Goal: Use online tool/utility: Utilize a website feature to perform a specific function

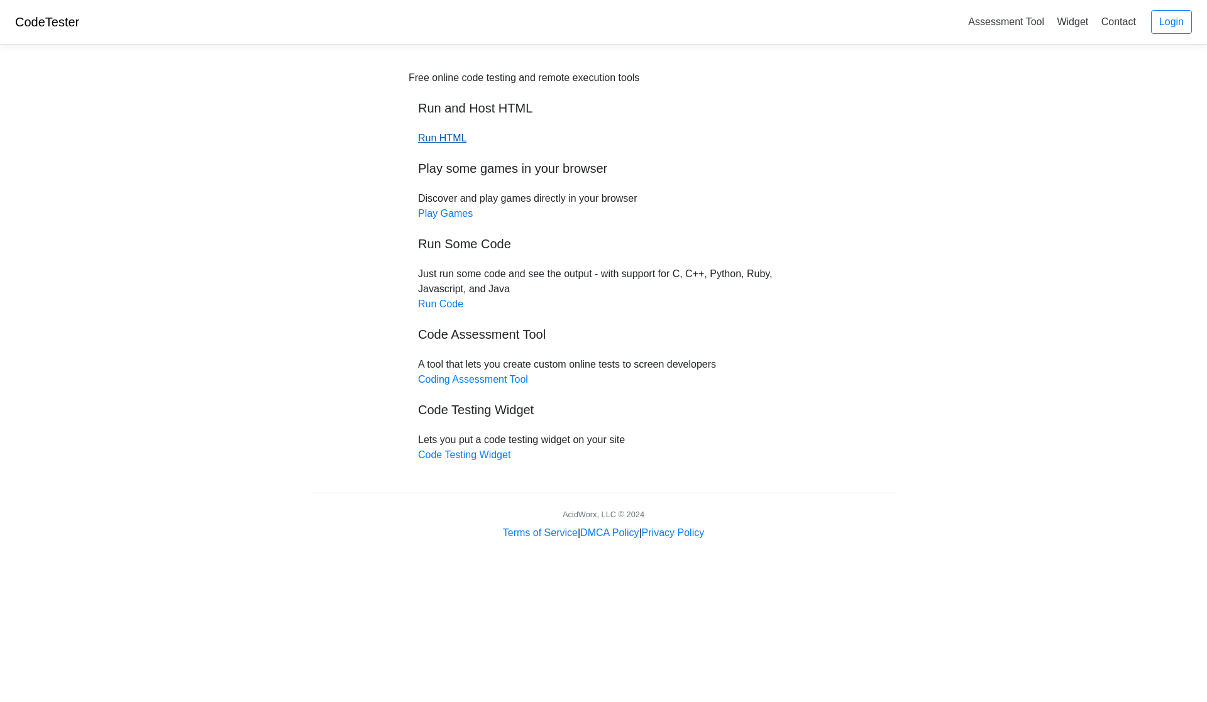
click at [443, 135] on link "Run HTML" at bounding box center [442, 138] width 48 height 11
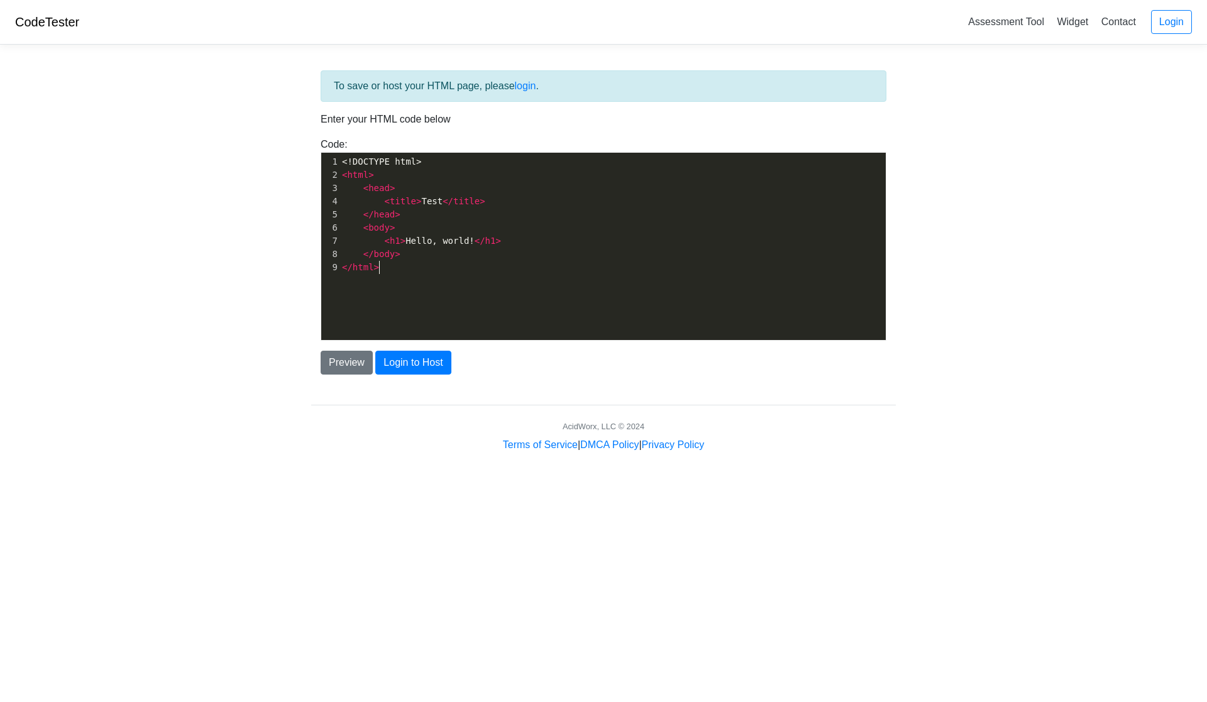
scroll to position [4, 0]
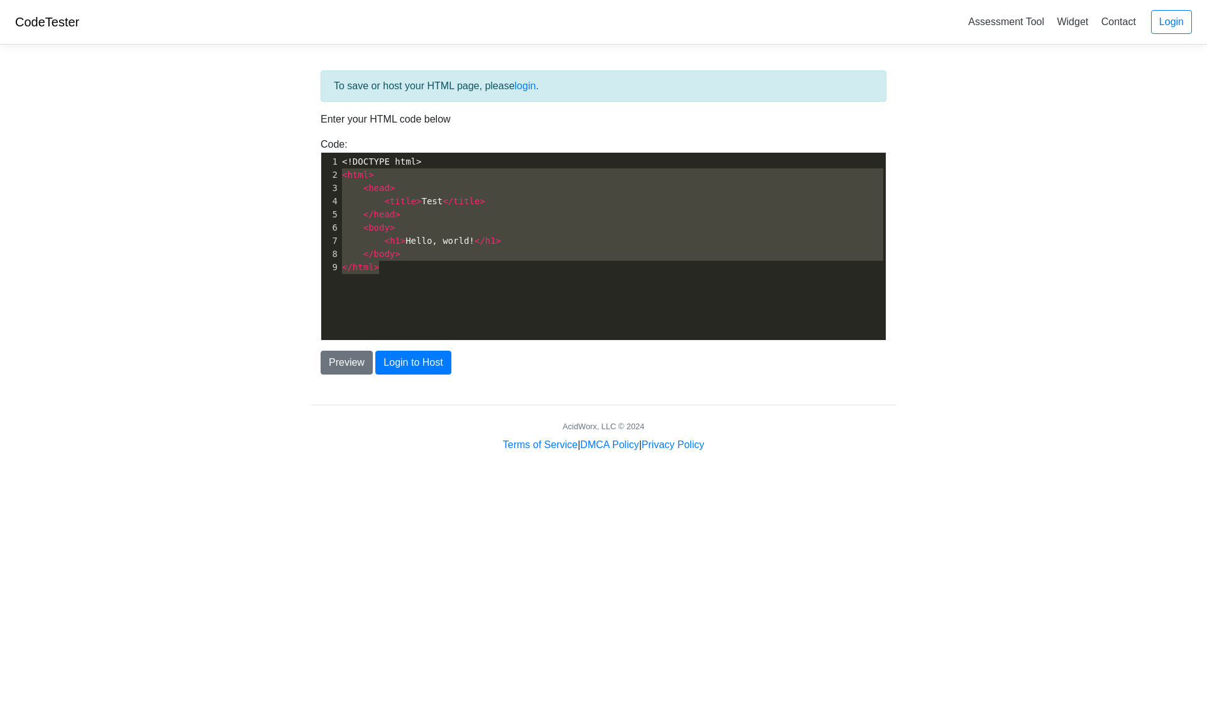
type textarea "<!DOCTYPE html> <html> <head> <title>Test</title> </head> <body> <h1>Hello, wor…"
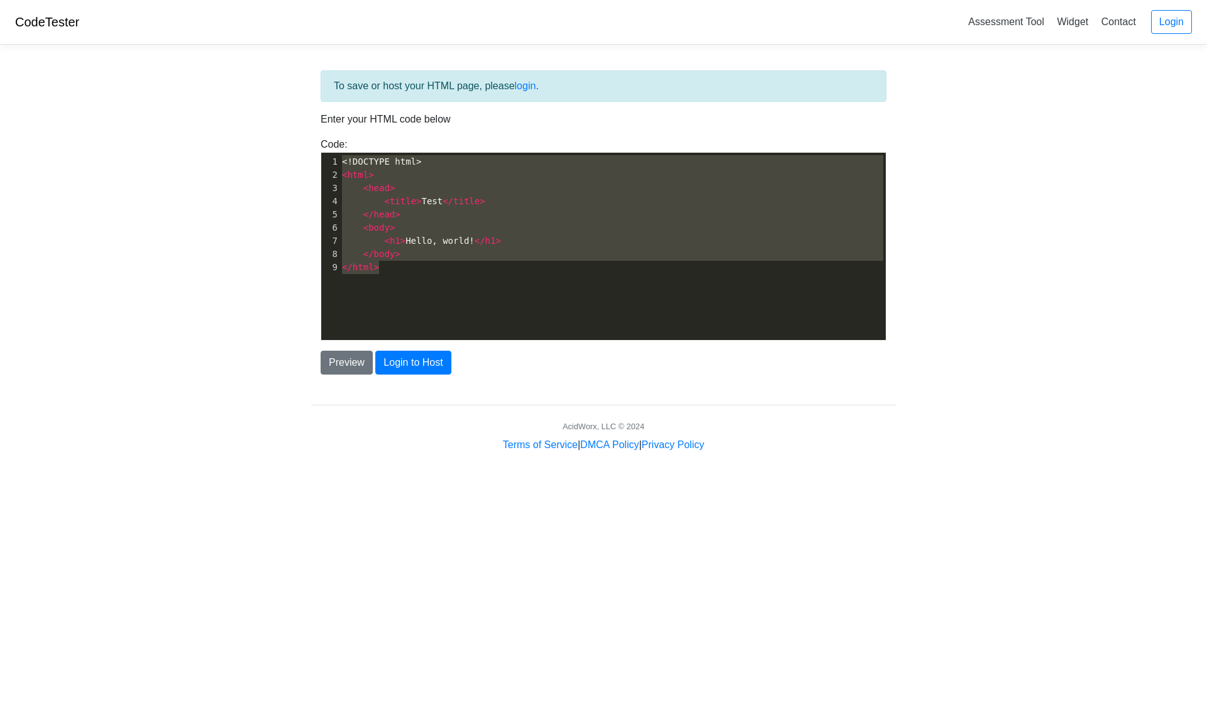
drag, startPoint x: 390, startPoint y: 276, endPoint x: 300, endPoint y: 131, distance: 170.6
click at [304, 138] on div "To save or host your HTML page, please login . Enter your HTML code below Code:…" at bounding box center [604, 254] width 604 height 398
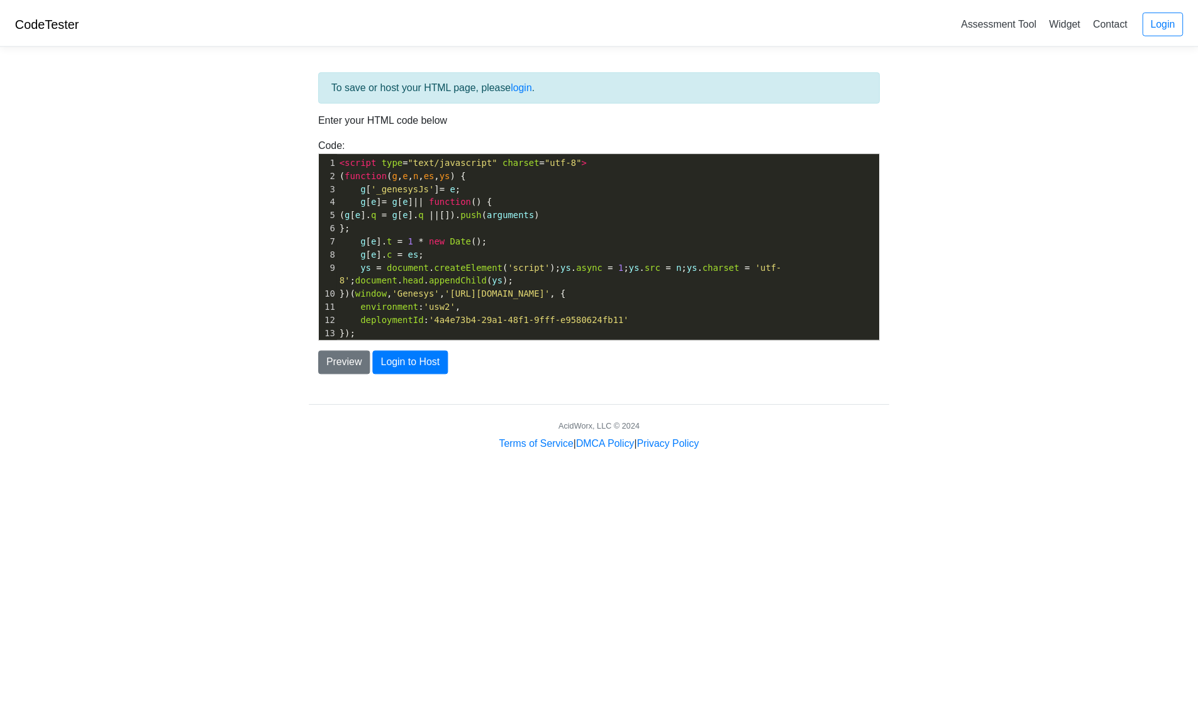
scroll to position [6, 0]
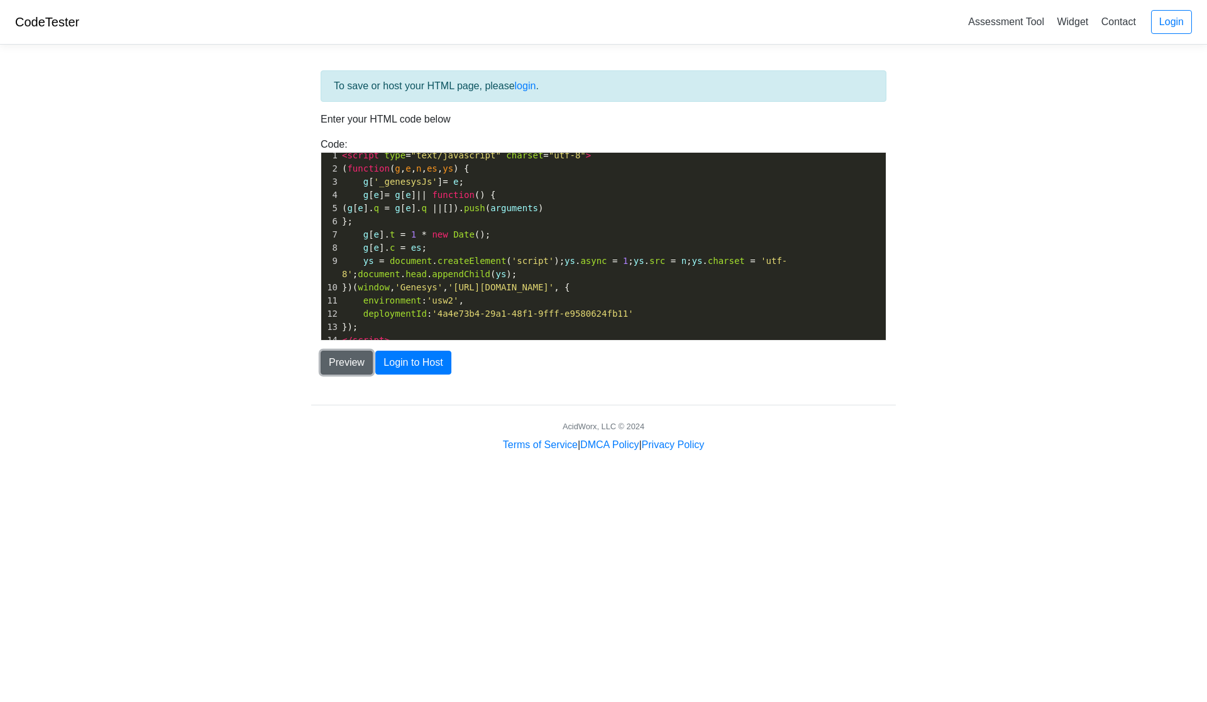
click at [350, 364] on button "Preview" at bounding box center [347, 363] width 52 height 24
